Goal: Use online tool/utility: Utilize a website feature to perform a specific function

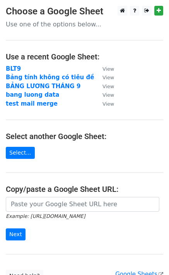
scroll to position [69, 0]
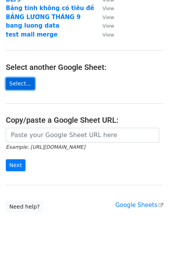
click at [18, 85] on link "Select..." at bounding box center [20, 84] width 29 height 12
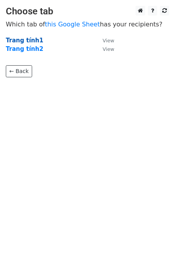
click at [31, 40] on strong "Trang tính1" at bounding box center [25, 40] width 38 height 7
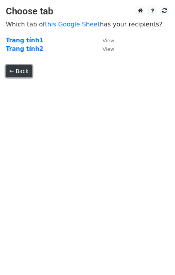
click at [19, 69] on link "← Back" at bounding box center [19, 71] width 26 height 12
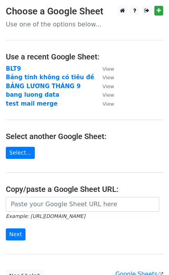
scroll to position [69, 0]
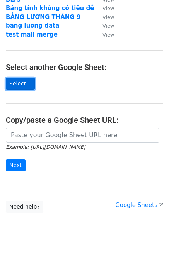
click at [17, 84] on link "Select..." at bounding box center [20, 84] width 29 height 12
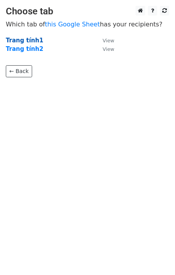
click at [25, 39] on strong "Trang tính1" at bounding box center [25, 40] width 38 height 7
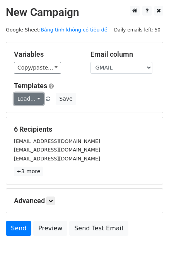
click at [34, 98] on link "Load..." at bounding box center [29, 99] width 30 height 12
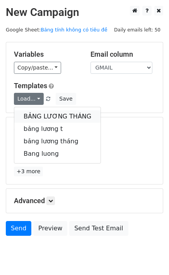
click at [50, 113] on link "BẢNG LƯƠNG THÁNG" at bounding box center [57, 116] width 86 height 12
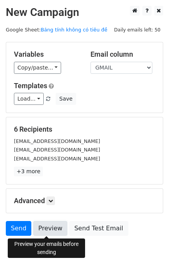
click at [43, 225] on link "Preview" at bounding box center [50, 228] width 34 height 15
click at [53, 229] on link "Preview" at bounding box center [50, 228] width 34 height 15
click at [47, 233] on link "Preview" at bounding box center [50, 228] width 34 height 15
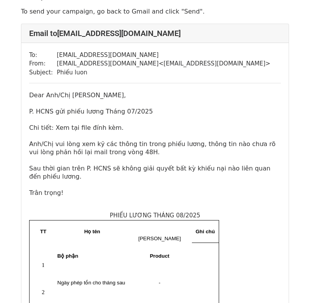
scroll to position [116, 0]
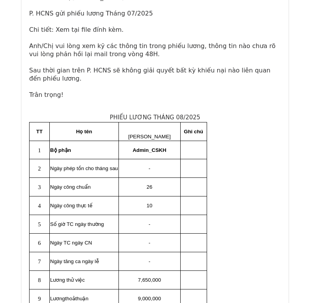
scroll to position [698, 0]
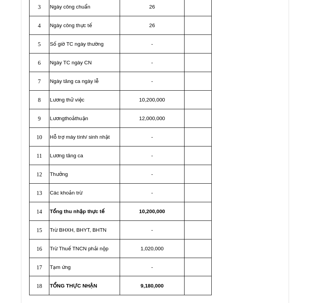
scroll to position [268, 0]
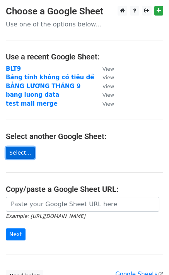
click at [21, 154] on link "Select..." at bounding box center [20, 153] width 29 height 12
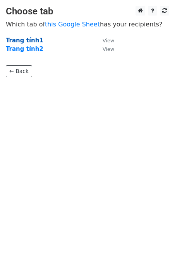
click at [25, 39] on strong "Trang tính1" at bounding box center [25, 40] width 38 height 7
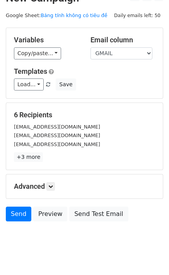
scroll to position [27, 0]
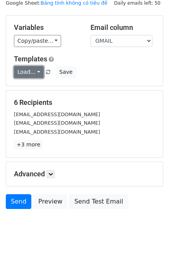
click at [32, 71] on link "Load..." at bounding box center [29, 72] width 30 height 12
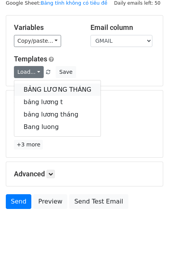
click at [40, 88] on link "BẢNG LƯƠNG THÁNG" at bounding box center [57, 89] width 86 height 12
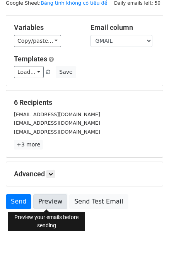
click at [48, 200] on link "Preview" at bounding box center [50, 201] width 34 height 15
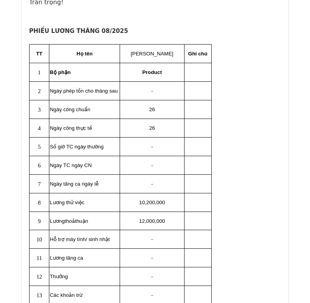
scroll to position [233, 0]
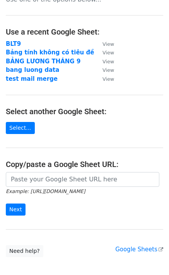
scroll to position [69, 0]
